Goal: Task Accomplishment & Management: Manage account settings

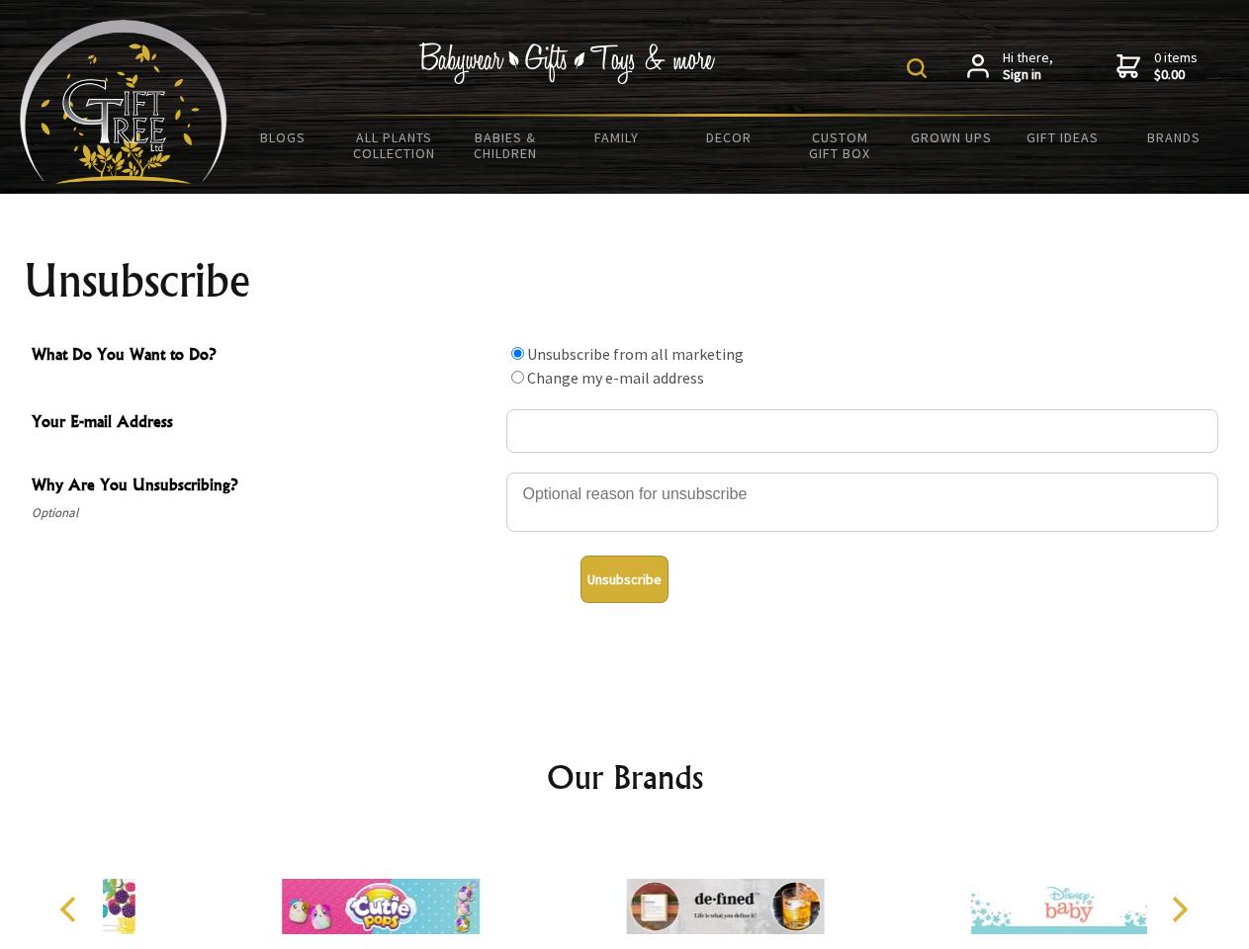
click at [920, 68] on img at bounding box center [917, 68] width 20 height 20
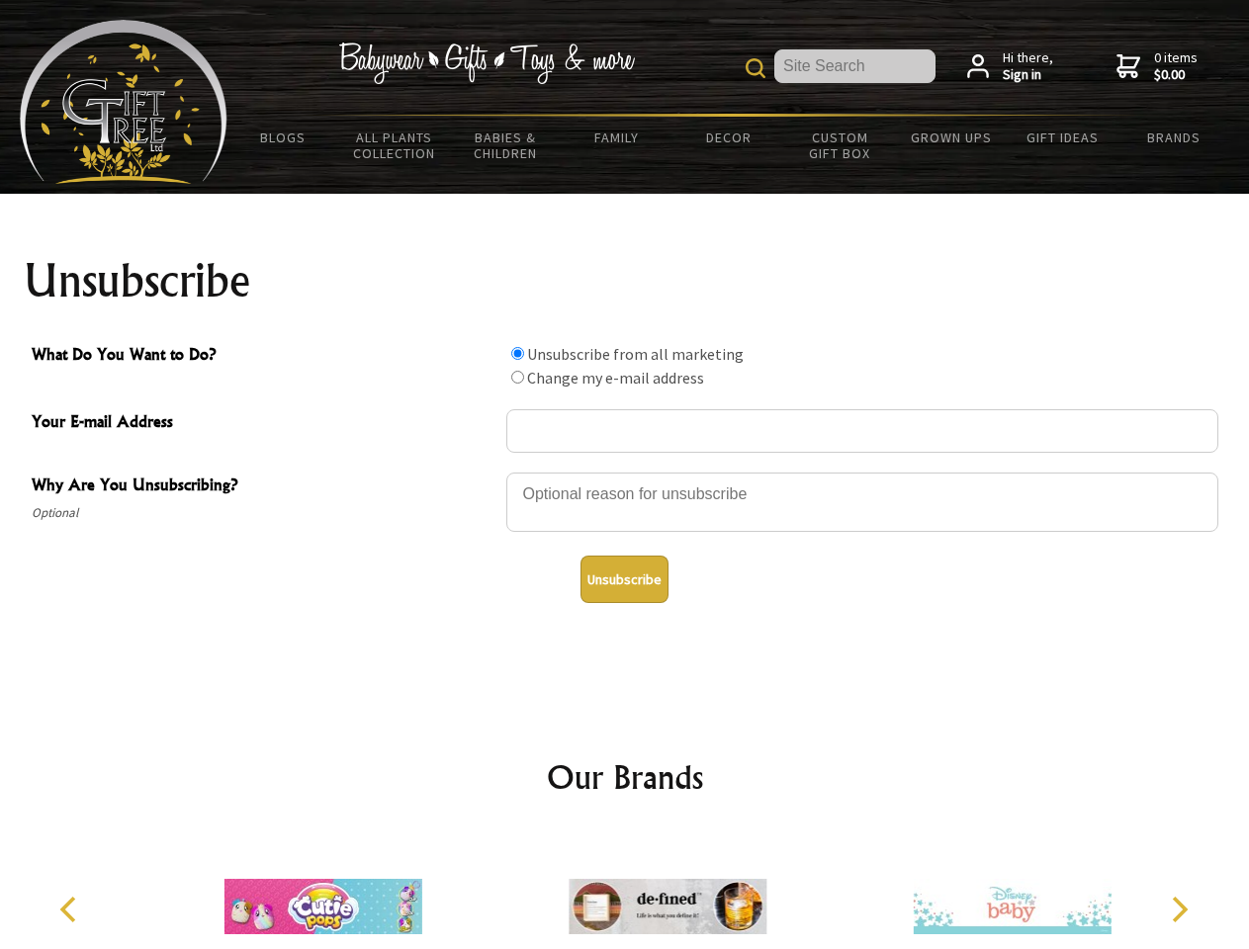
click at [625, 472] on div at bounding box center [862, 505] width 712 height 69
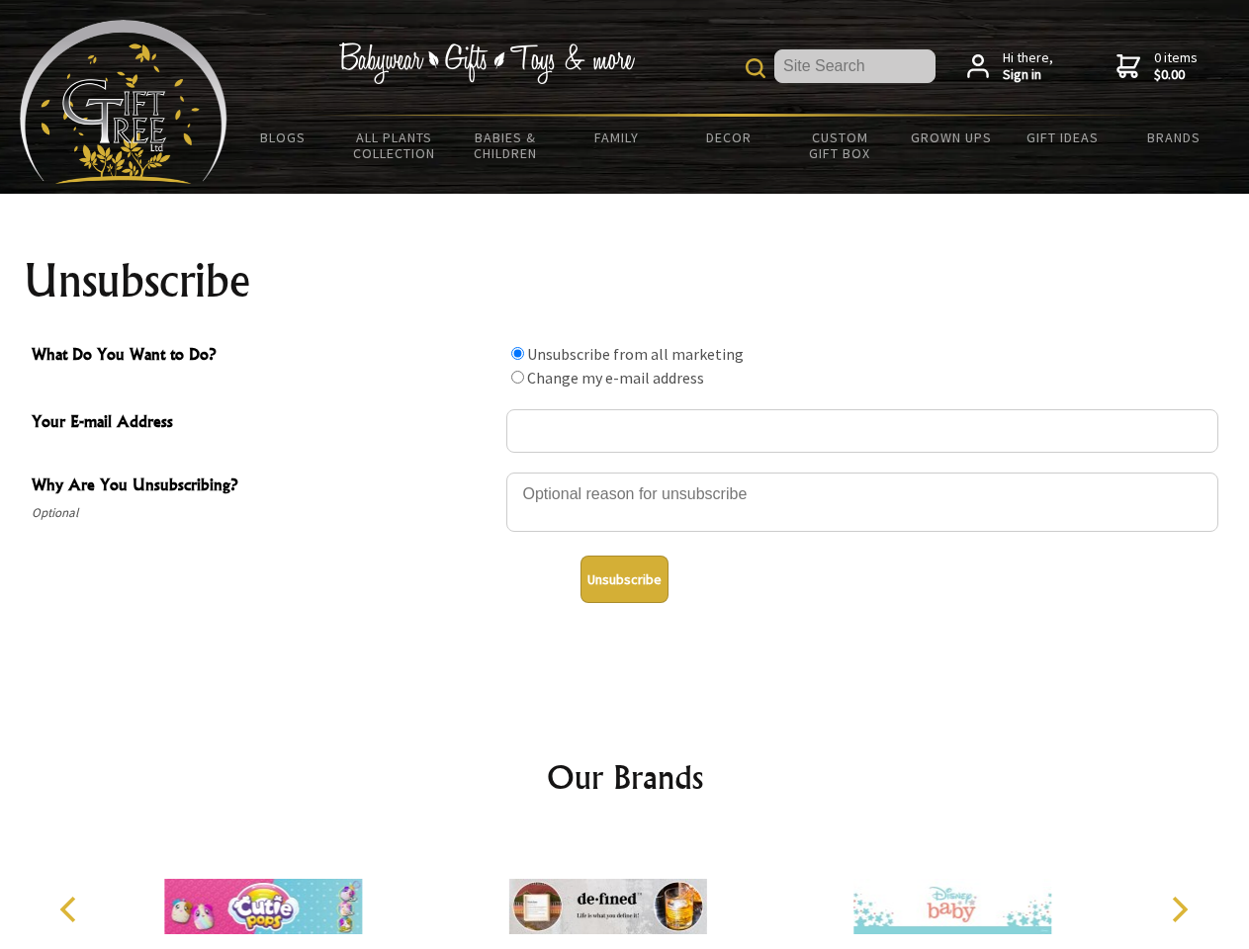
click at [517, 353] on input "What Do You Want to Do?" at bounding box center [517, 353] width 13 height 13
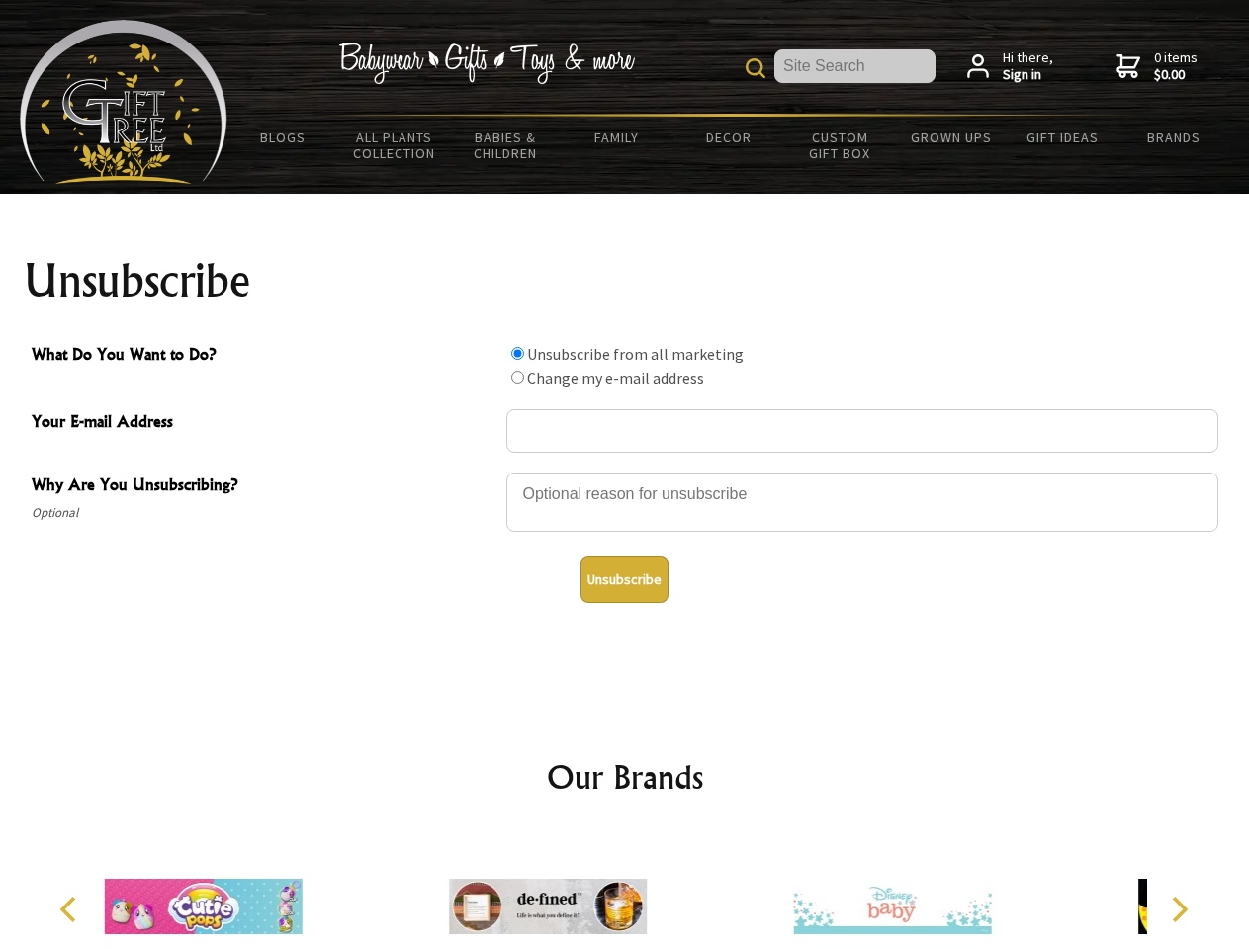
click at [517, 377] on input "What Do You Want to Do?" at bounding box center [517, 377] width 13 height 13
radio input "true"
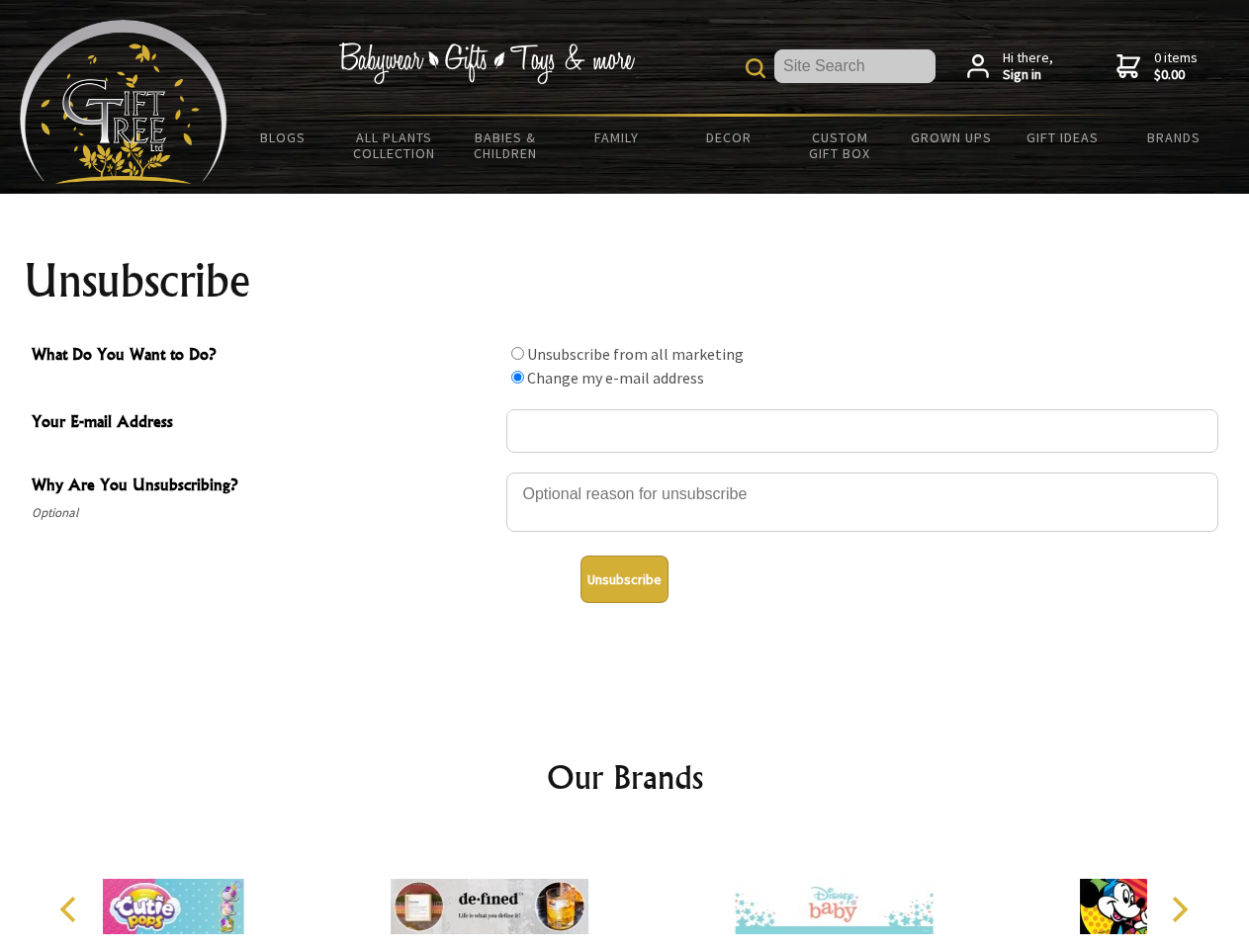
click at [624, 580] on button "Unsubscribe" at bounding box center [625, 579] width 88 height 47
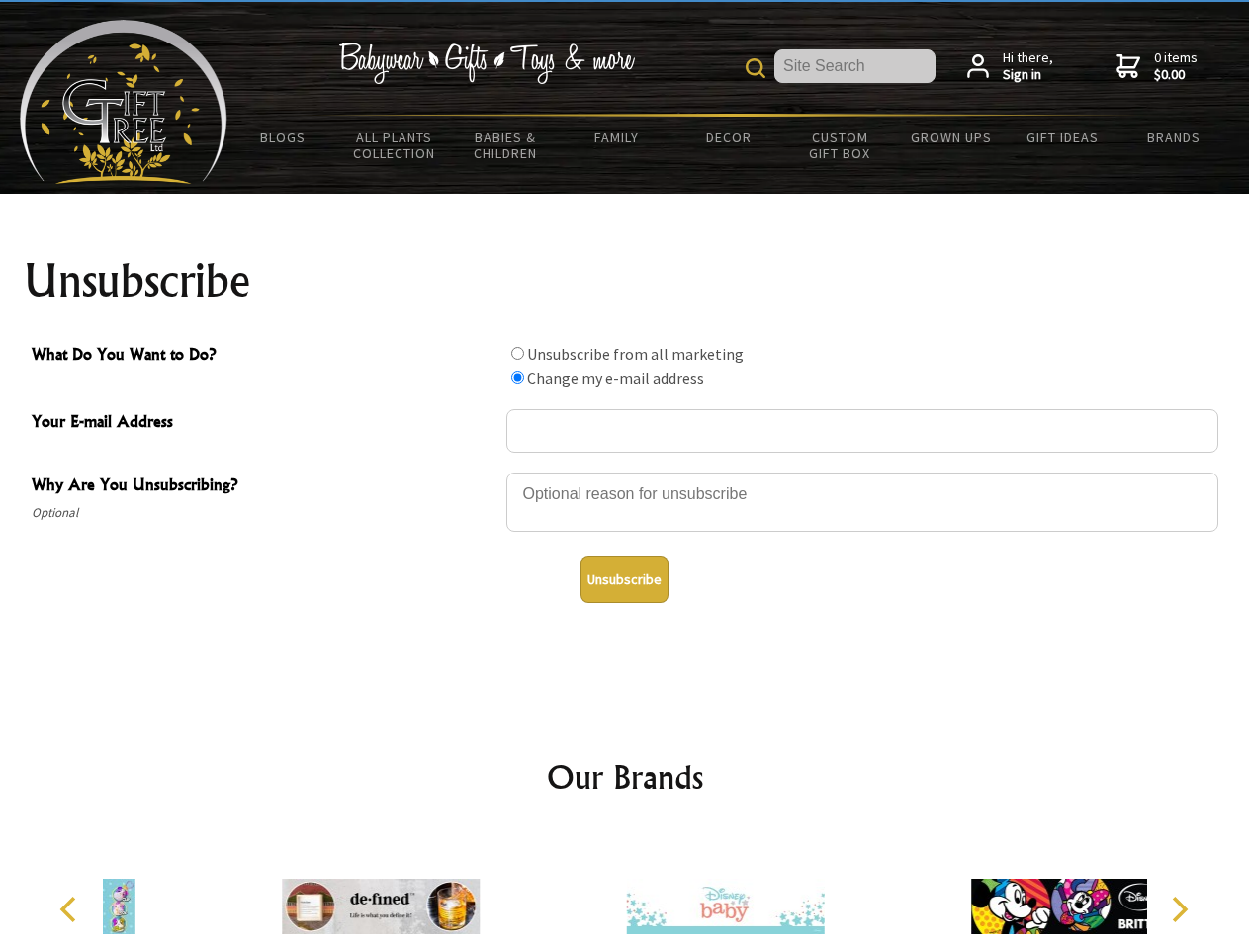
click at [625, 891] on div at bounding box center [725, 910] width 344 height 154
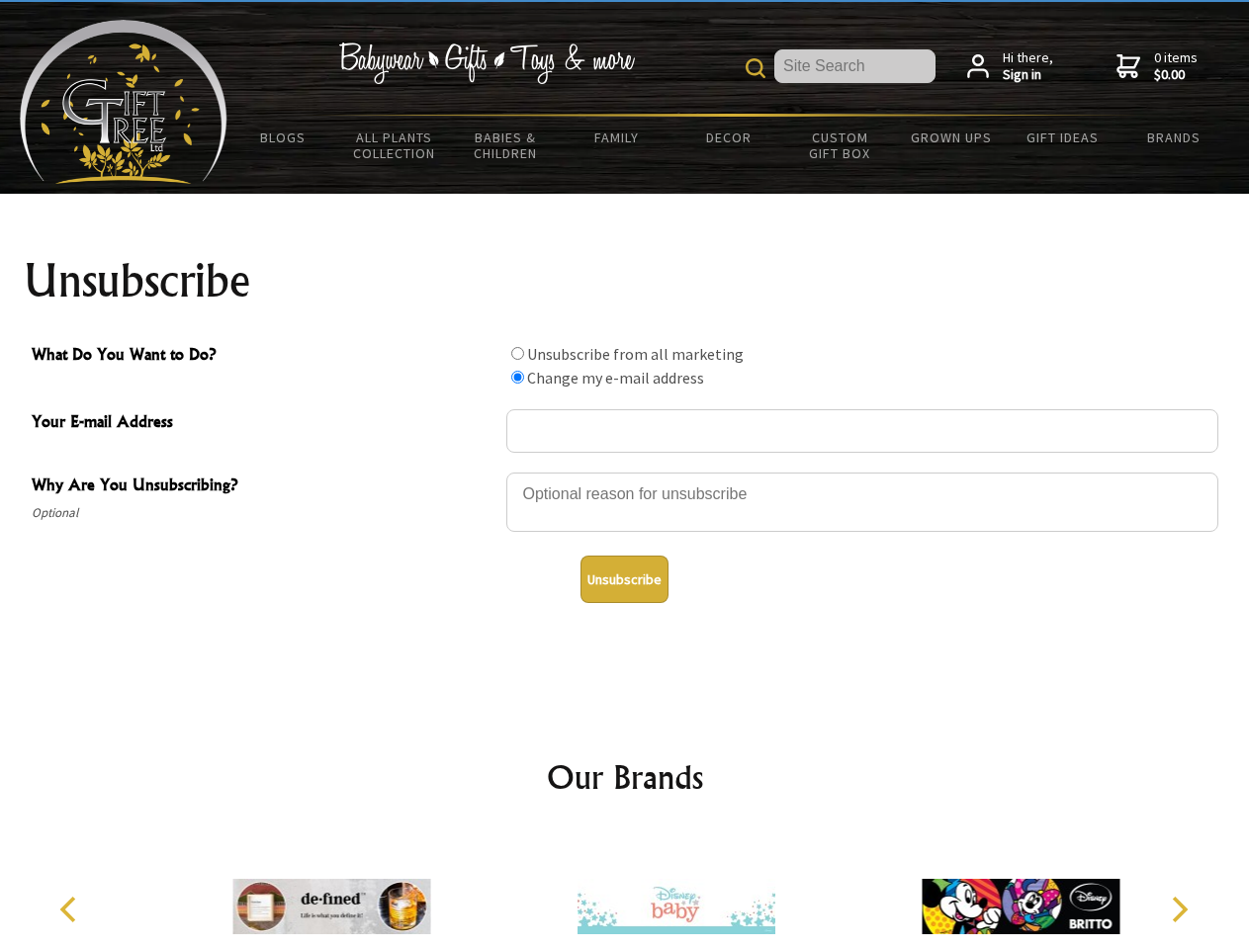
click at [71, 910] on icon "Previous" at bounding box center [70, 910] width 26 height 26
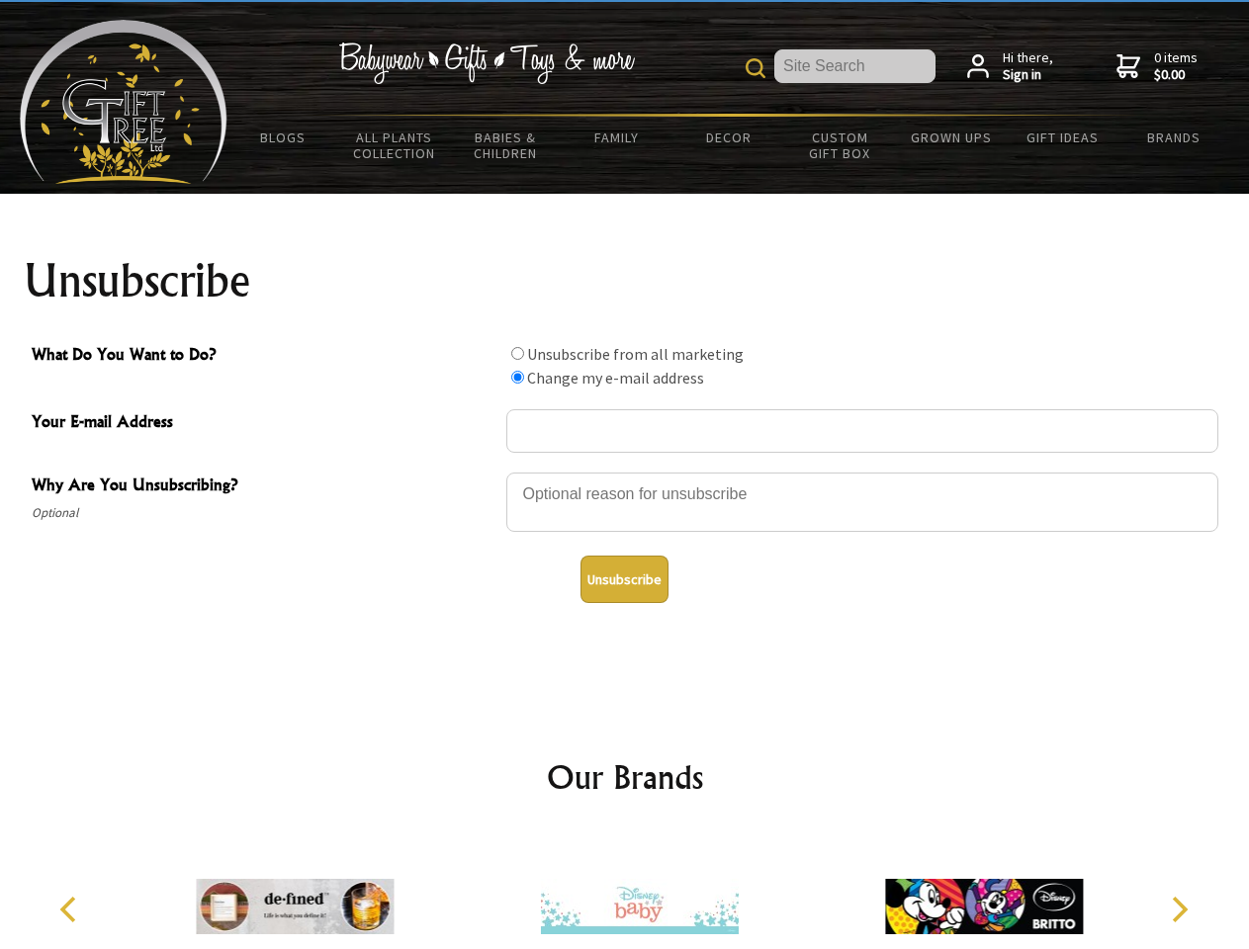
click at [1179, 910] on icon "Next" at bounding box center [1178, 910] width 26 height 26
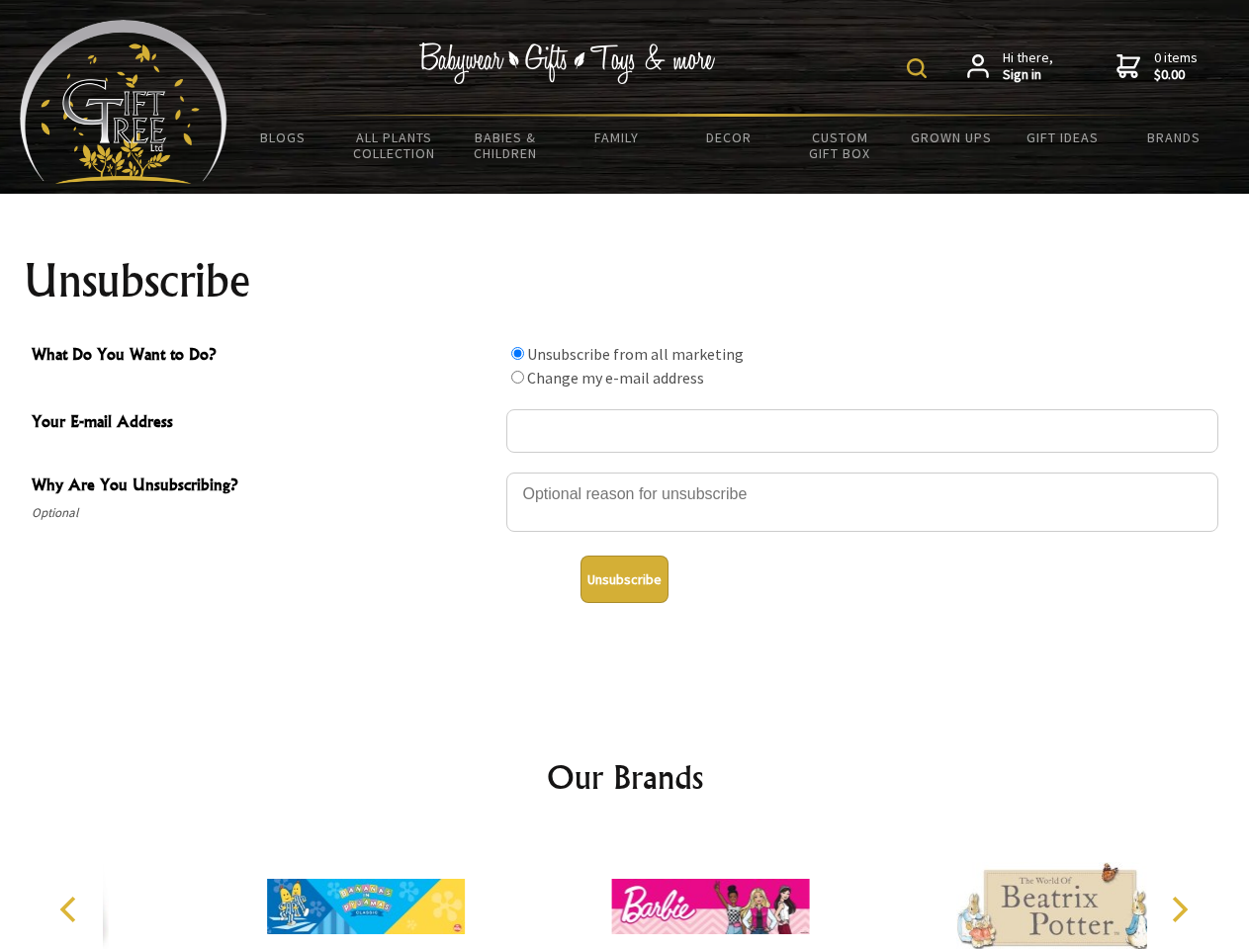
click at [920, 68] on img at bounding box center [917, 68] width 20 height 20
click at [625, 472] on div at bounding box center [862, 505] width 712 height 69
click at [517, 353] on input "What Do You Want to Do?" at bounding box center [517, 353] width 13 height 13
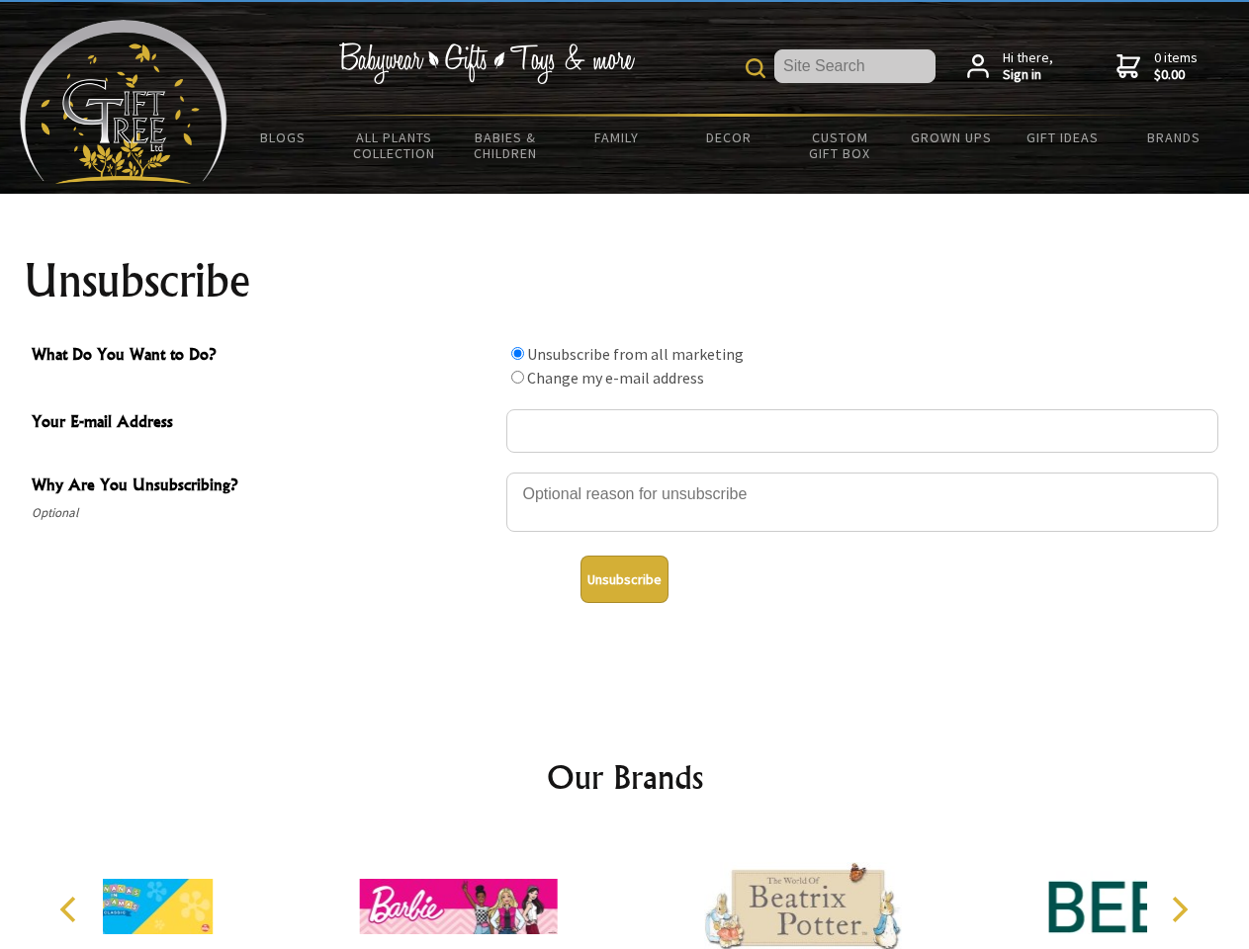
click at [517, 377] on input "What Do You Want to Do?" at bounding box center [517, 377] width 13 height 13
radio input "true"
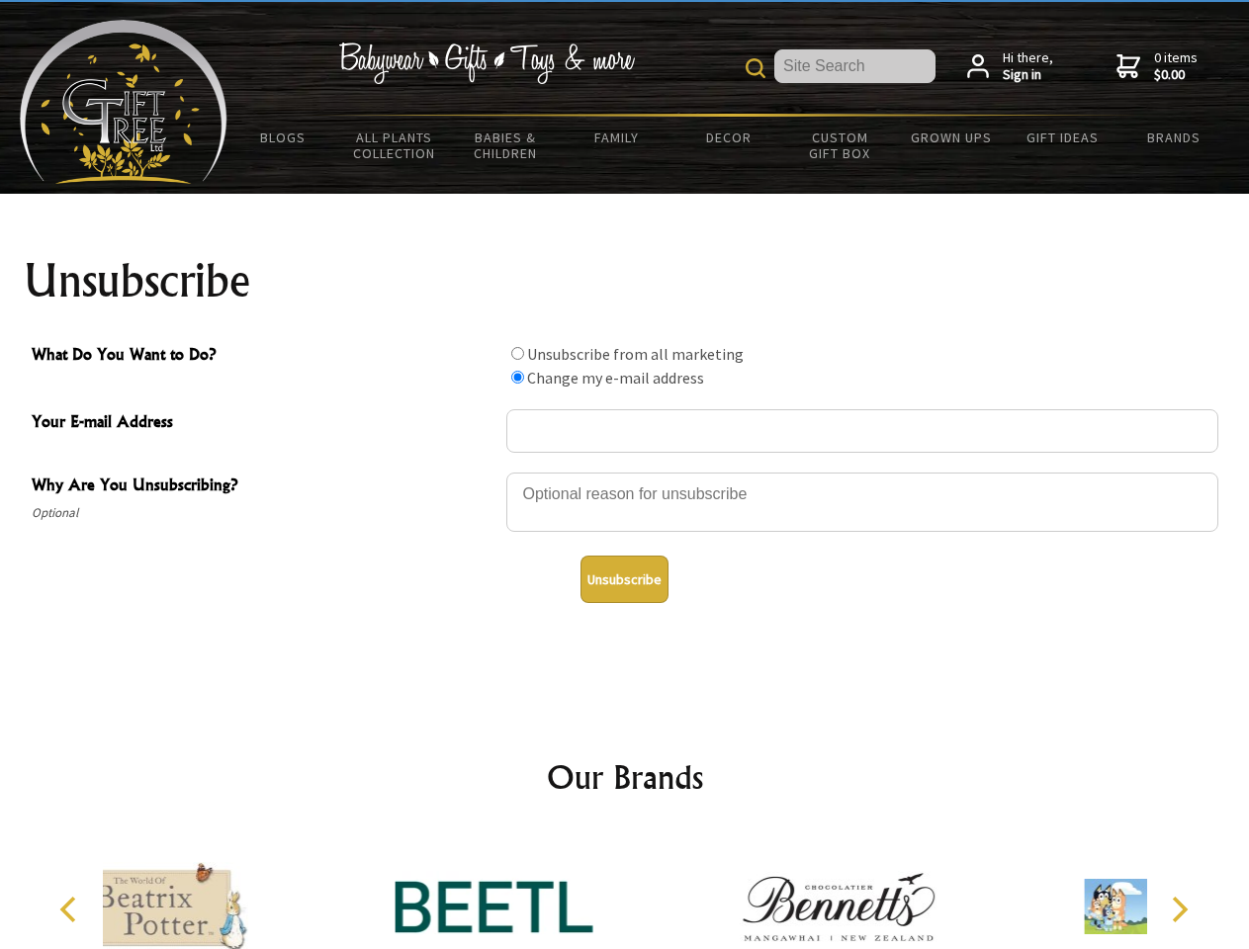
click at [624, 580] on button "Unsubscribe" at bounding box center [625, 579] width 88 height 47
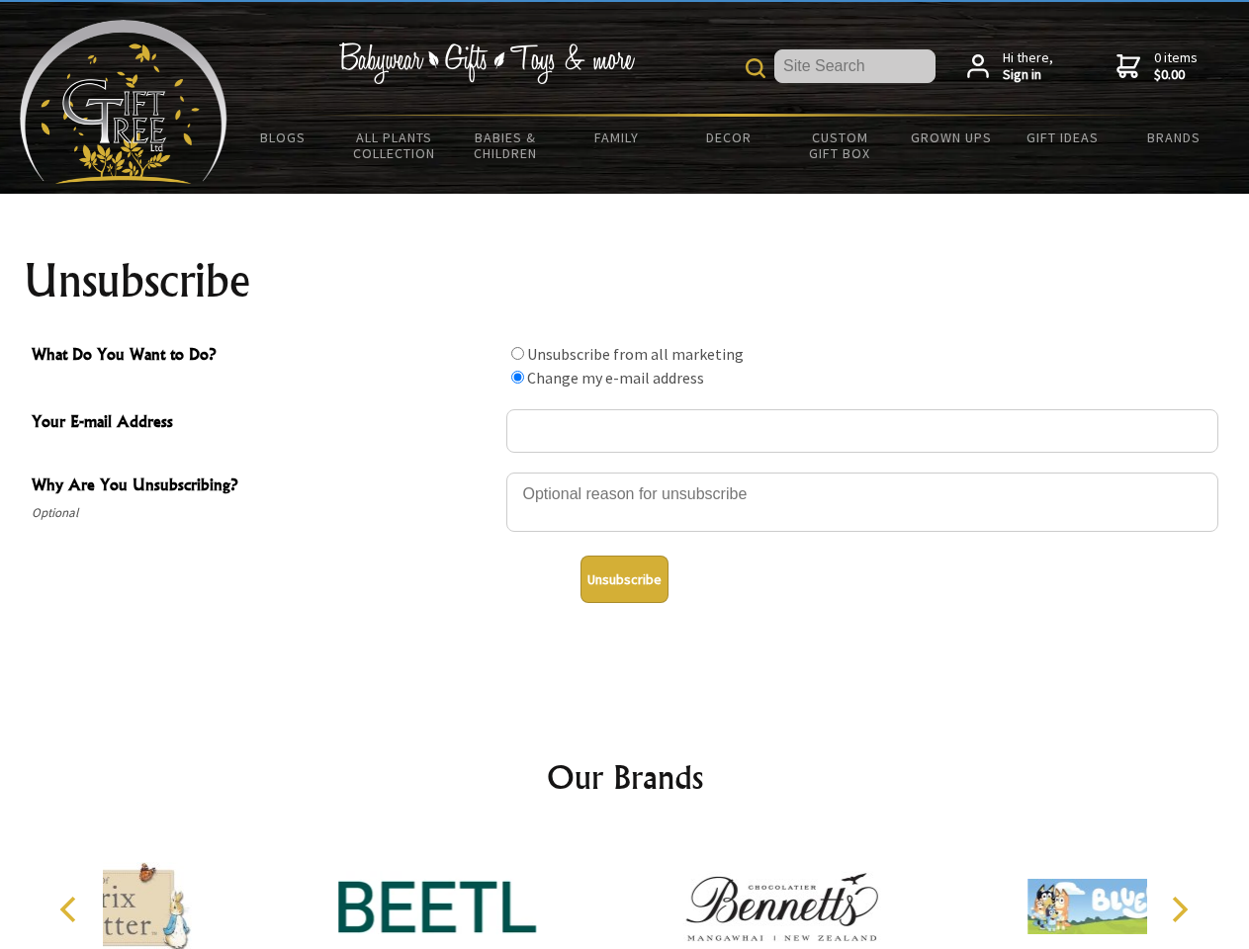
click at [625, 891] on div at bounding box center [781, 910] width 344 height 154
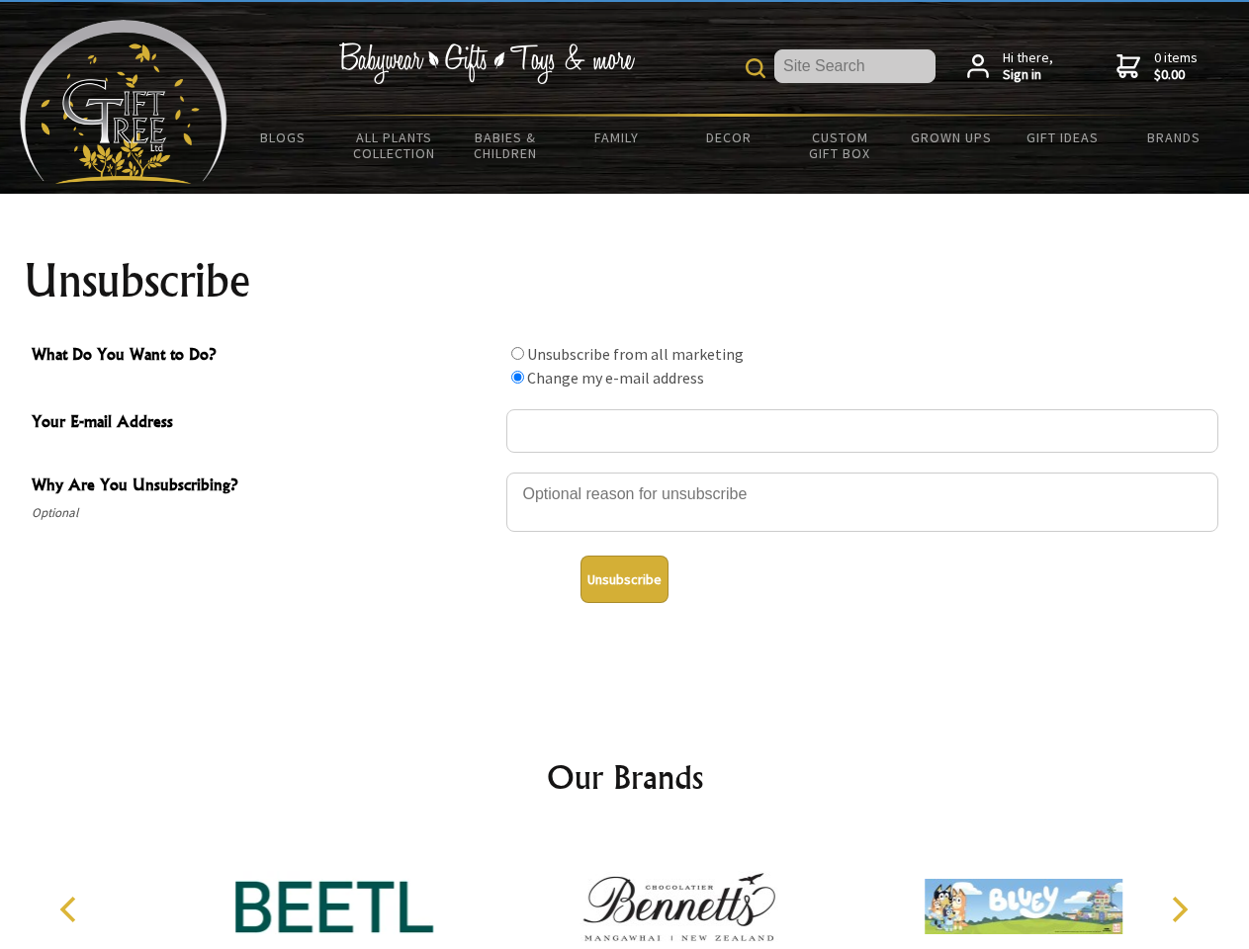
click at [71, 910] on icon "Previous" at bounding box center [70, 910] width 26 height 26
click at [1179, 910] on icon "Next" at bounding box center [1178, 910] width 26 height 26
